Goal: Task Accomplishment & Management: Manage account settings

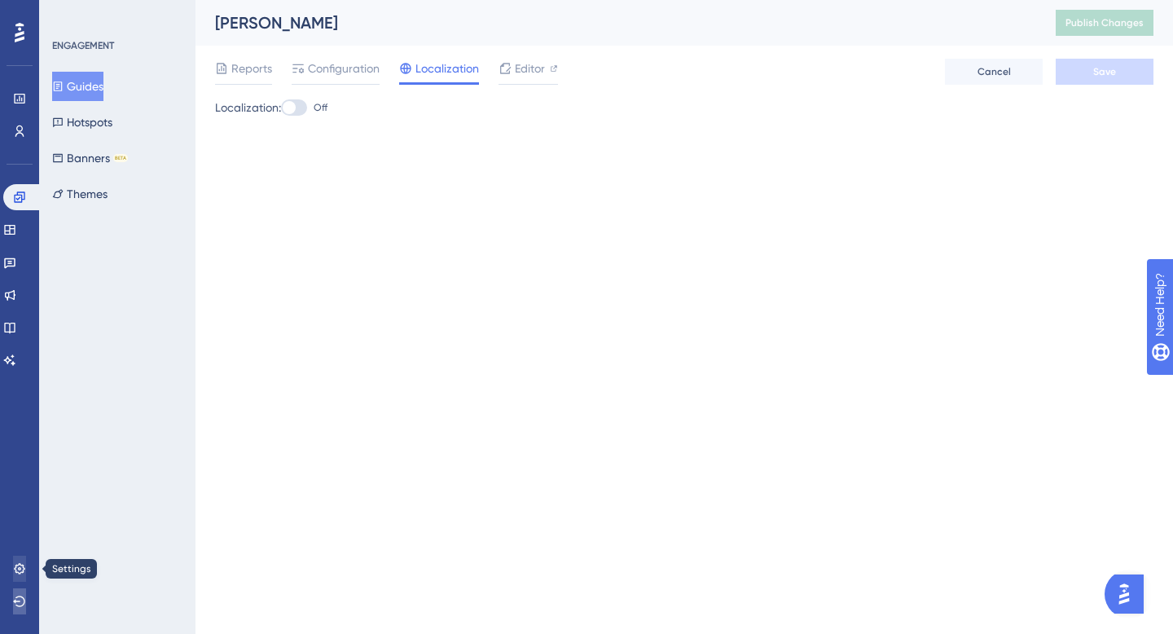
drag, startPoint x: 20, startPoint y: 608, endPoint x: 9, endPoint y: 567, distance: 42.1
click at [13, 567] on div "Settings Logout" at bounding box center [19, 585] width 13 height 59
click at [13, 567] on link at bounding box center [19, 569] width 13 height 26
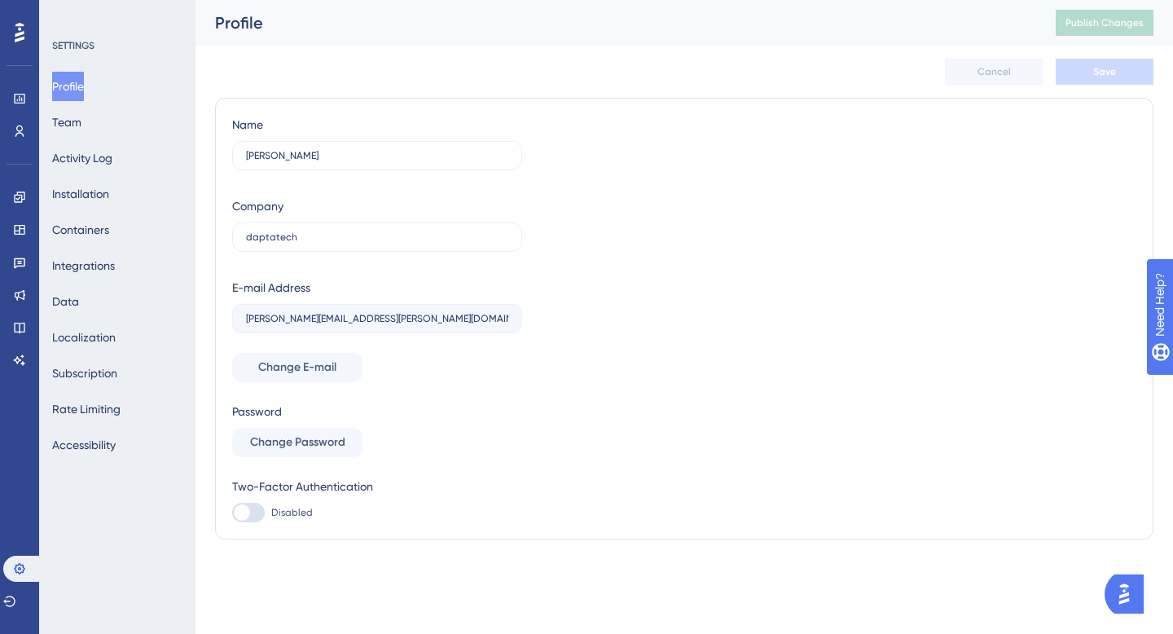
click at [103, 108] on div "Profile Team Activity Log Installation Containers Integrations Data Localizatio…" at bounding box center [118, 266] width 132 height 388
click at [92, 108] on div "Profile Team Activity Log Installation Containers Integrations Data Localizatio…" at bounding box center [118, 266] width 132 height 388
click at [81, 129] on button "Team" at bounding box center [66, 122] width 29 height 29
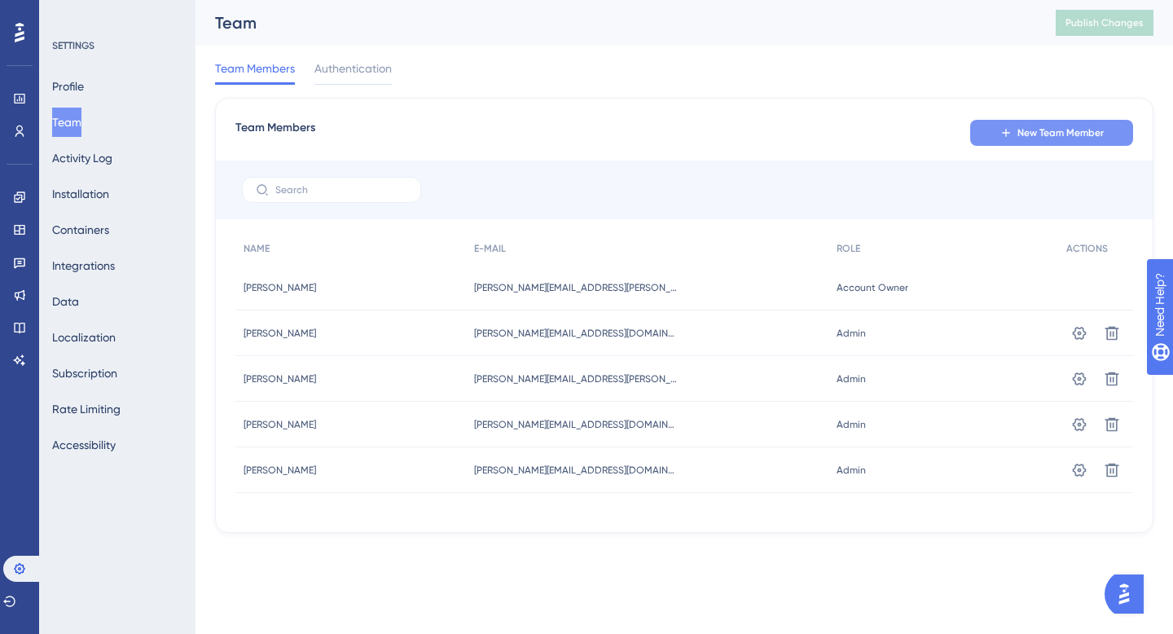
click at [1001, 126] on icon at bounding box center [1006, 132] width 13 height 13
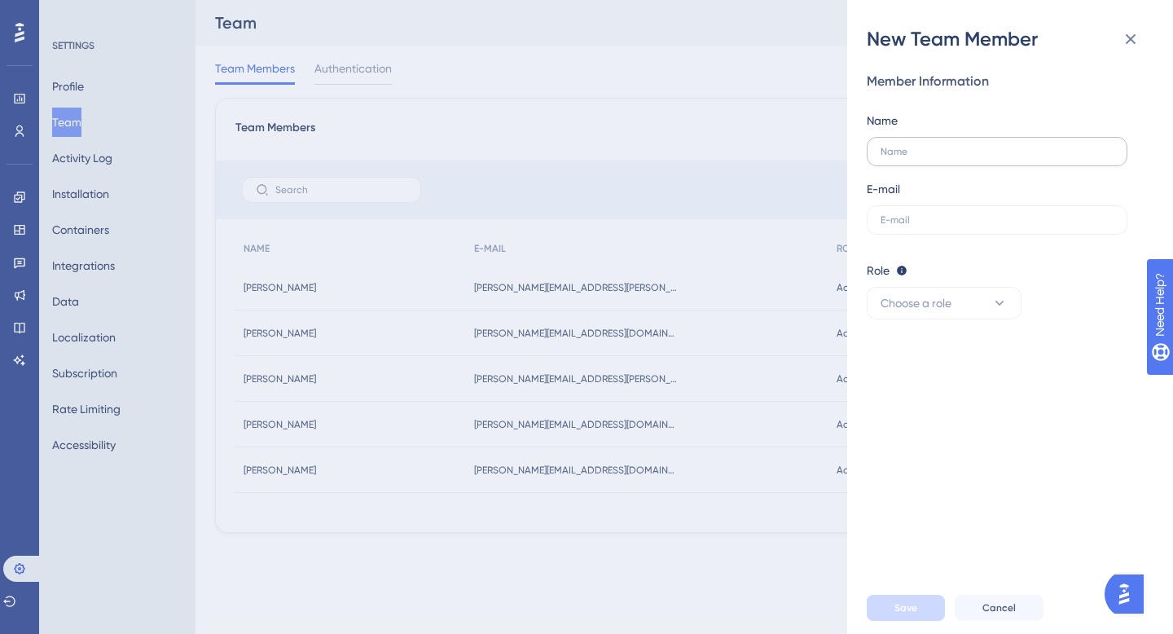
click at [950, 143] on label at bounding box center [997, 151] width 261 height 29
click at [950, 146] on input "text" at bounding box center [997, 151] width 233 height 11
paste input "[EMAIL_ADDRESS][DOMAIN_NAME]"
type input "[EMAIL_ADDRESS][DOMAIN_NAME]"
click at [910, 229] on label at bounding box center [997, 219] width 261 height 29
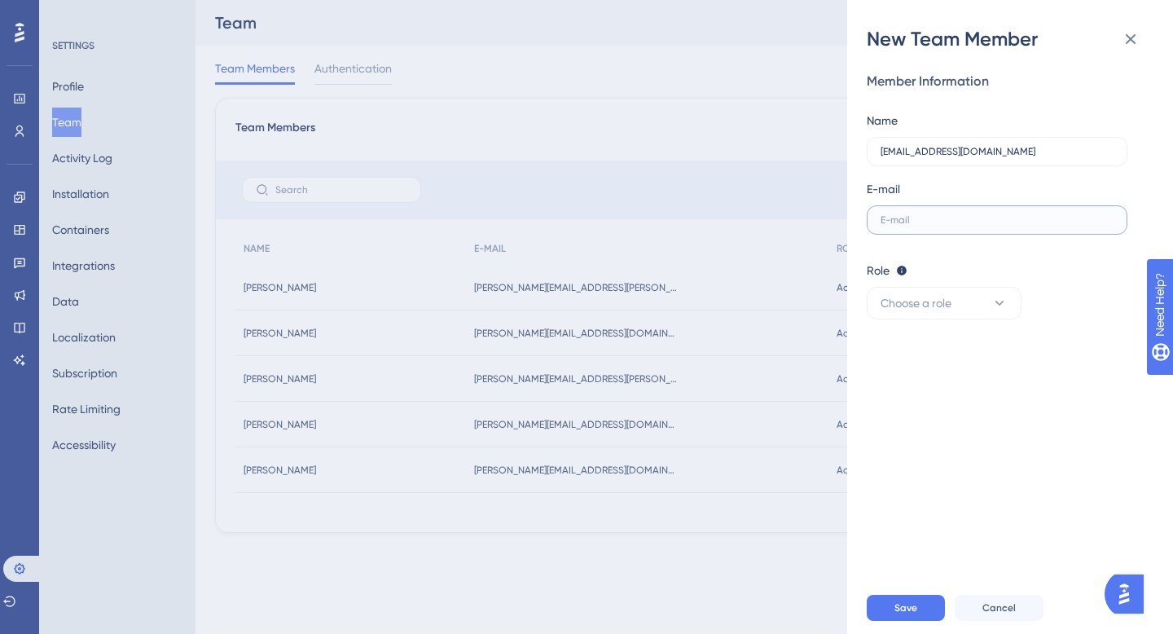
click at [910, 226] on input "text" at bounding box center [997, 219] width 233 height 11
paste input "[EMAIL_ADDRESS][DOMAIN_NAME]"
type input "[EMAIL_ADDRESS][DOMAIN_NAME]"
drag, startPoint x: 1003, startPoint y: 148, endPoint x: 821, endPoint y: 139, distance: 182.0
click at [821, 139] on div "New Team Member Member Information Name [PERSON_NAME][EMAIL_ADDRESS][DOMAIN_NAM…" at bounding box center [586, 317] width 1173 height 634
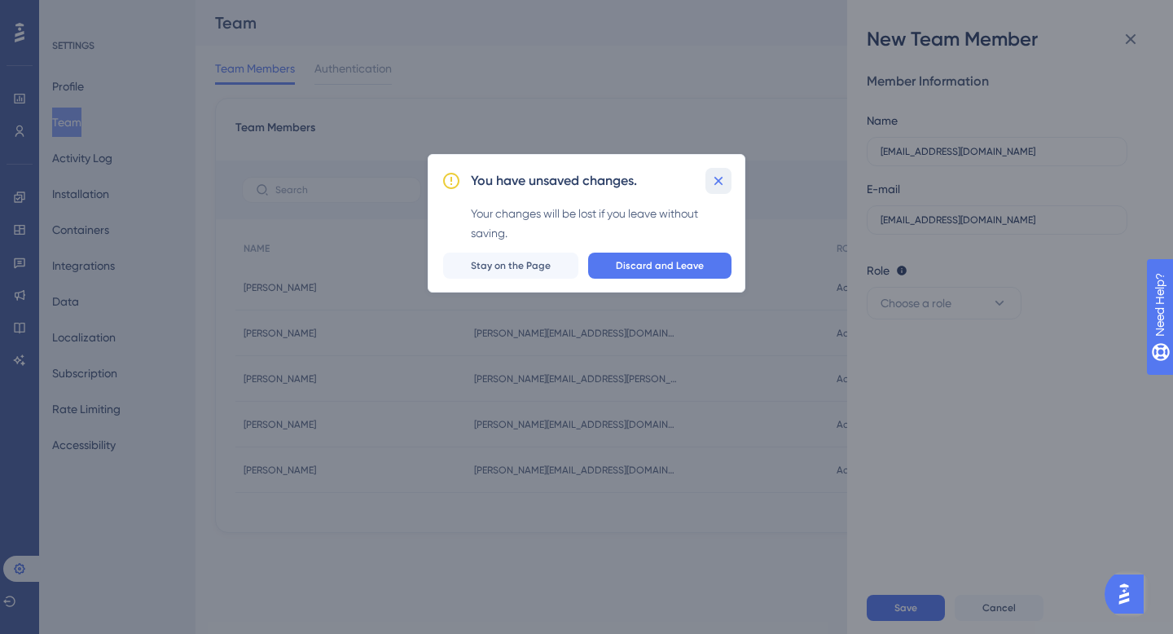
click at [715, 169] on button at bounding box center [719, 181] width 26 height 26
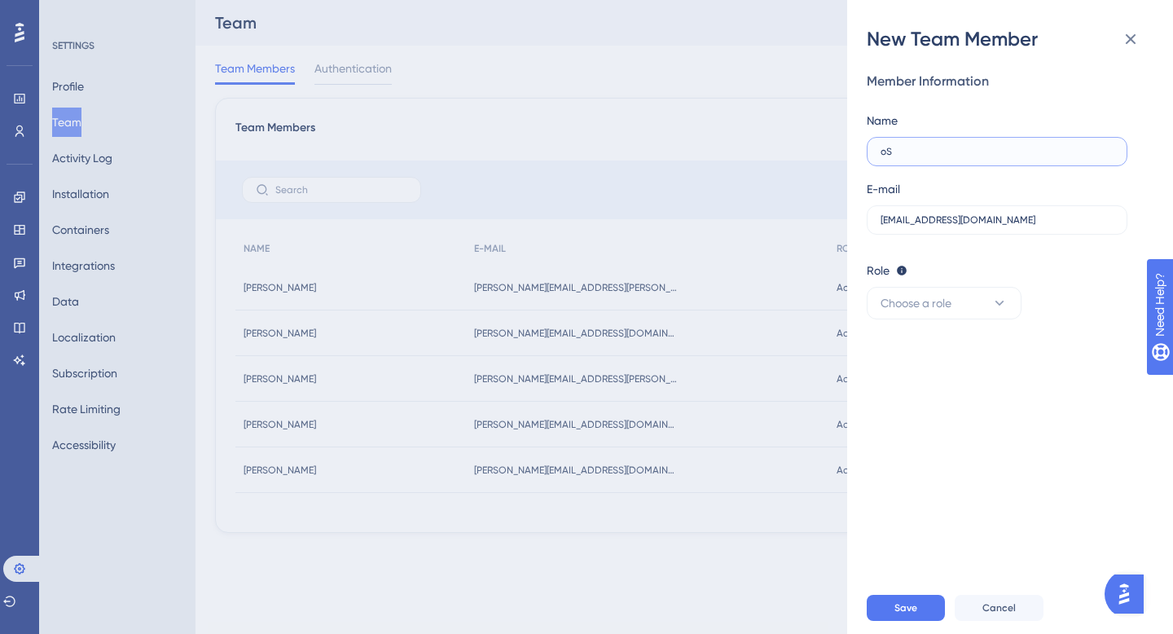
type input "o"
type input "Oscar"
click at [931, 297] on span "Choose a role" at bounding box center [916, 303] width 71 height 20
click at [926, 355] on div "Admin Admin" at bounding box center [945, 353] width 108 height 33
click at [892, 604] on button "Save" at bounding box center [906, 608] width 78 height 26
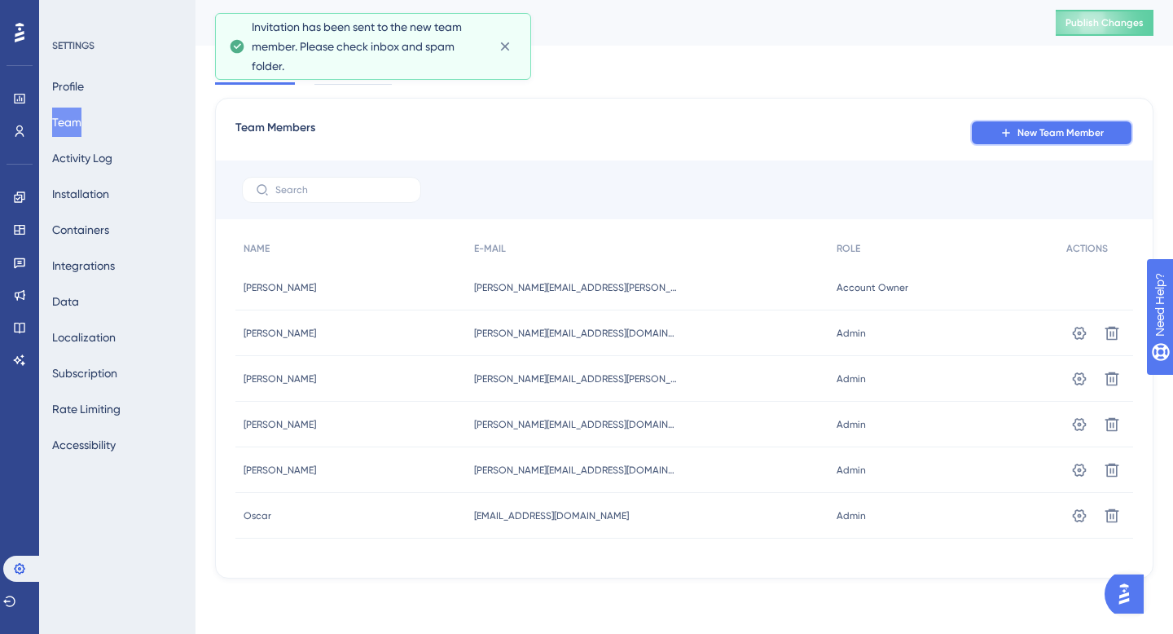
click at [993, 143] on button "New Team Member" at bounding box center [1052, 133] width 163 height 26
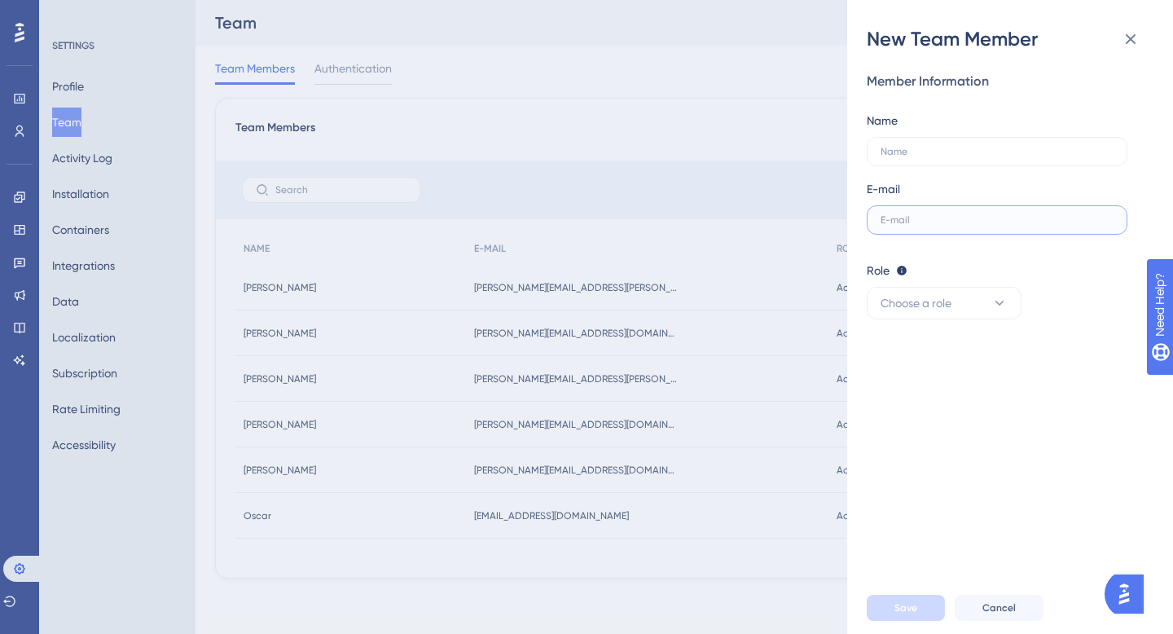
click at [918, 218] on input "text" at bounding box center [997, 219] width 233 height 11
paste input "[PERSON_NAME][EMAIL_ADDRESS][DOMAIN_NAME]"
type input "[PERSON_NAME][EMAIL_ADDRESS][DOMAIN_NAME]"
click at [913, 139] on label at bounding box center [997, 151] width 261 height 29
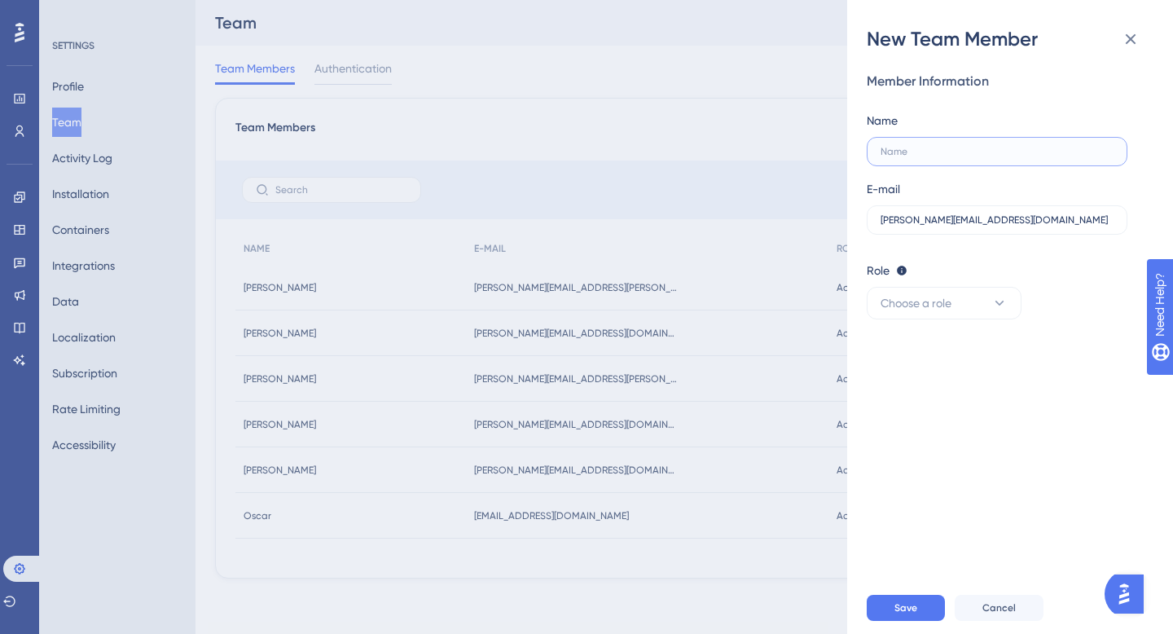
click at [913, 146] on input "text" at bounding box center [997, 151] width 233 height 11
click at [913, 139] on label at bounding box center [997, 151] width 261 height 29
click at [913, 146] on input "text" at bounding box center [997, 151] width 233 height 11
type input "[PERSON_NAME]"
click at [904, 307] on span "Choose a role" at bounding box center [916, 303] width 71 height 20
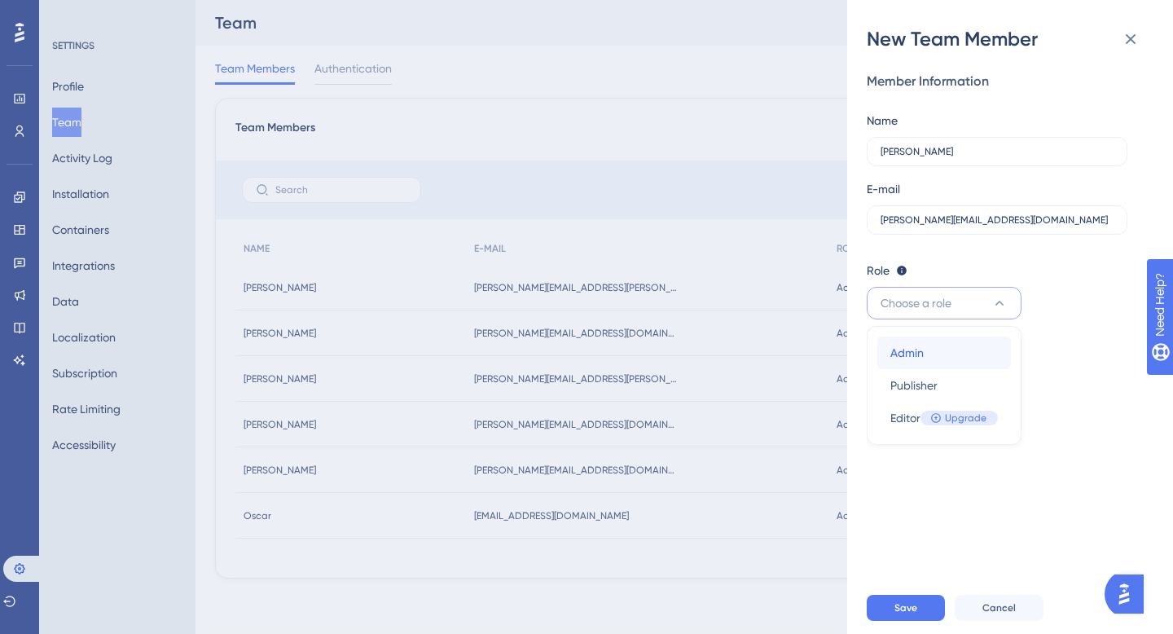
click at [919, 350] on span "Admin" at bounding box center [907, 353] width 33 height 20
click at [907, 603] on span "Save" at bounding box center [906, 607] width 23 height 13
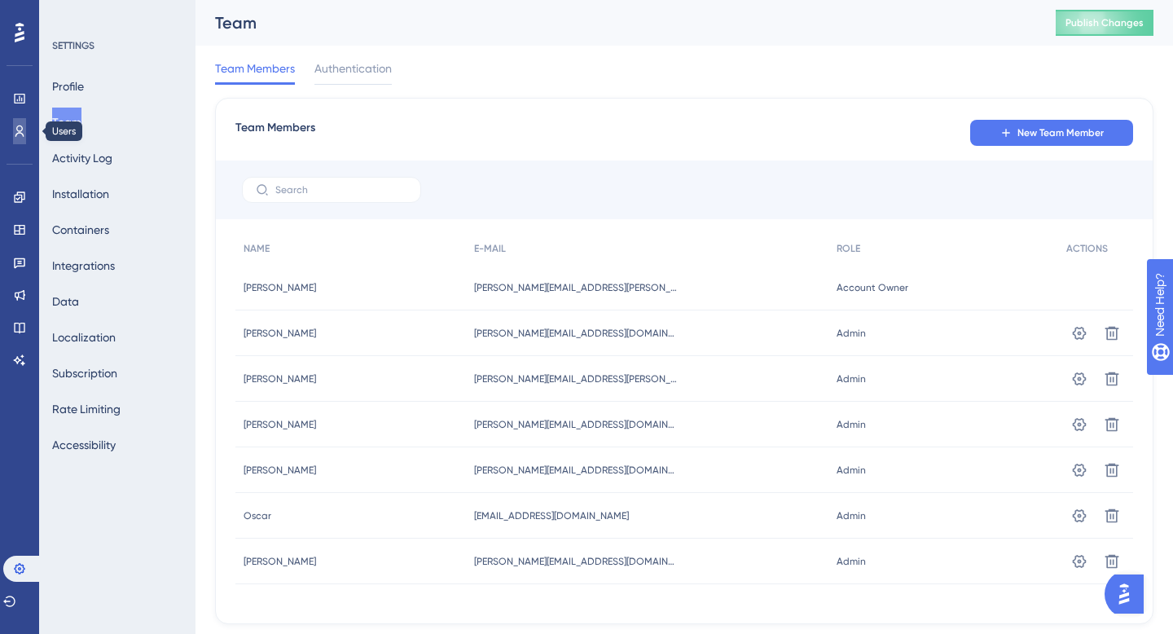
click at [13, 124] on link at bounding box center [19, 131] width 13 height 26
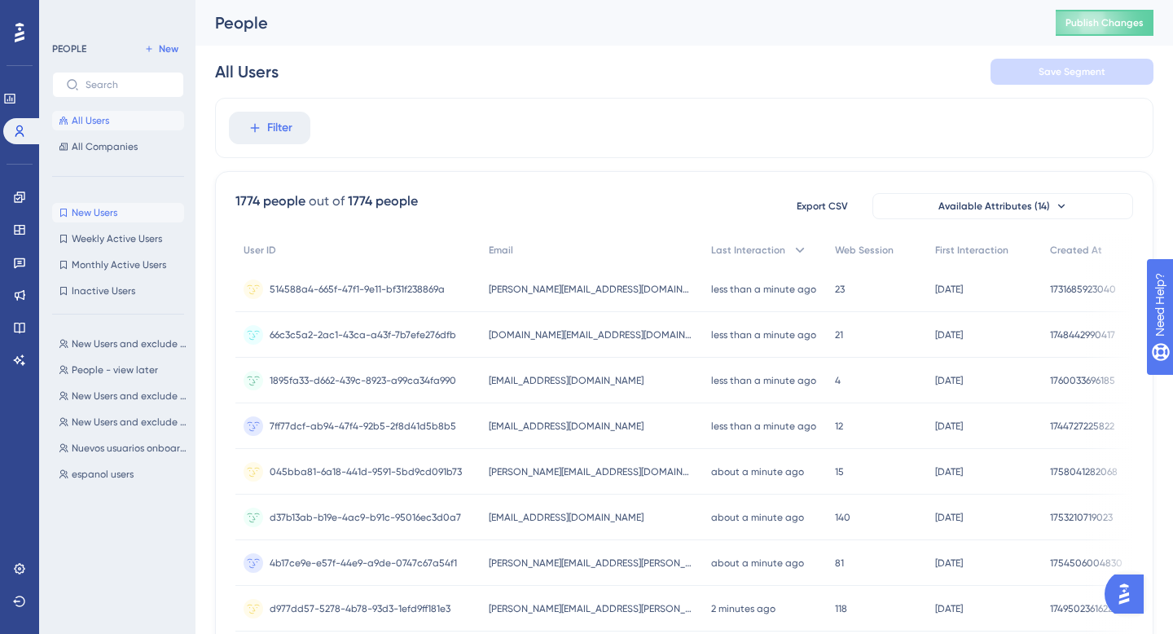
click at [101, 207] on span "New Users" at bounding box center [95, 212] width 46 height 13
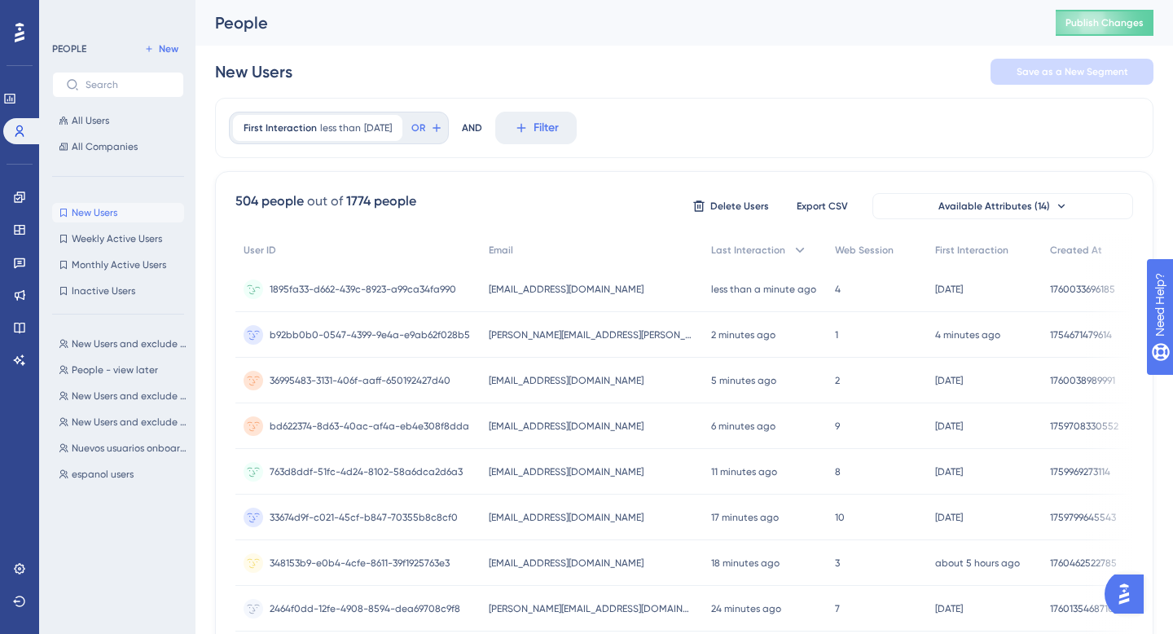
click at [300, 279] on div "1895fa33-d662-439c-8923-a99ca34fa990 1895fa33-d662-439c-8923-a99ca34fa990" at bounding box center [363, 289] width 187 height 46
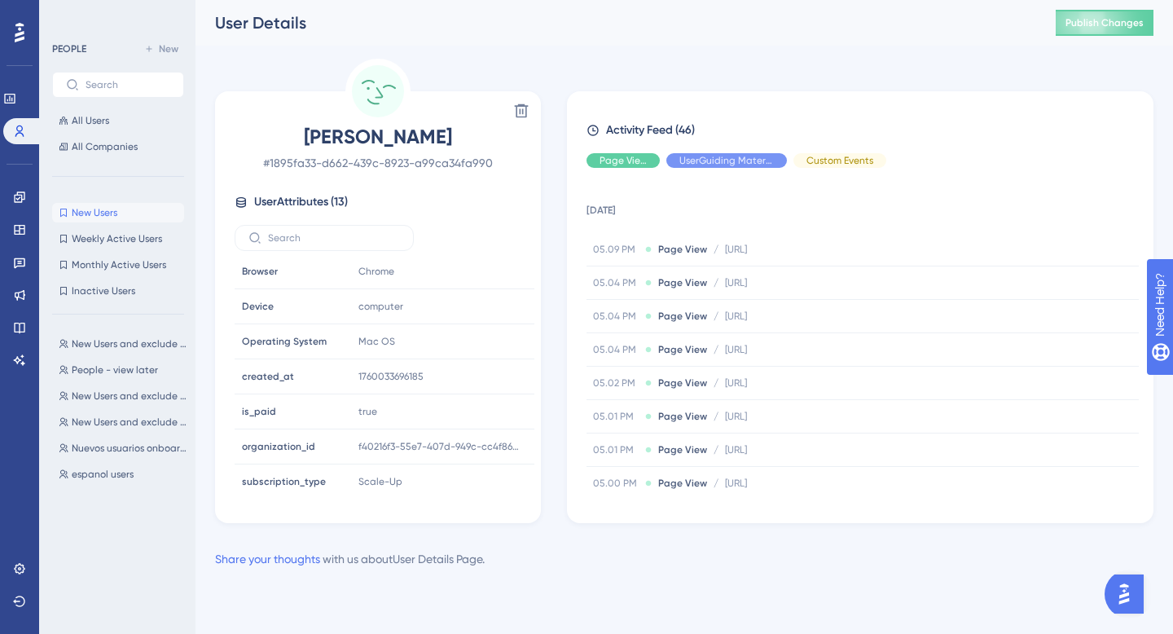
scroll to position [216, 0]
